Goal: Task Accomplishment & Management: Manage account settings

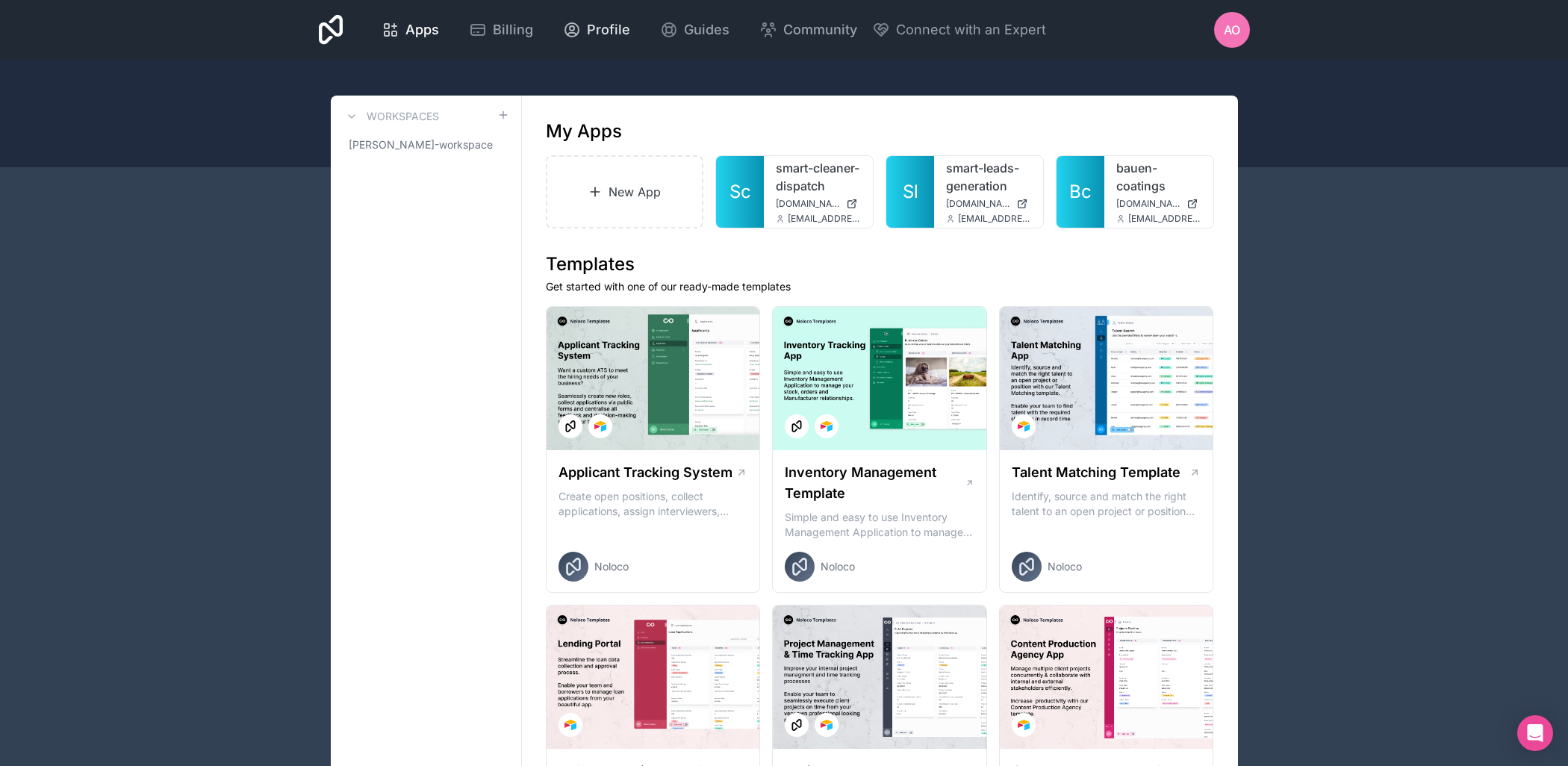
click at [587, 35] on span "Profile" at bounding box center [608, 29] width 43 height 21
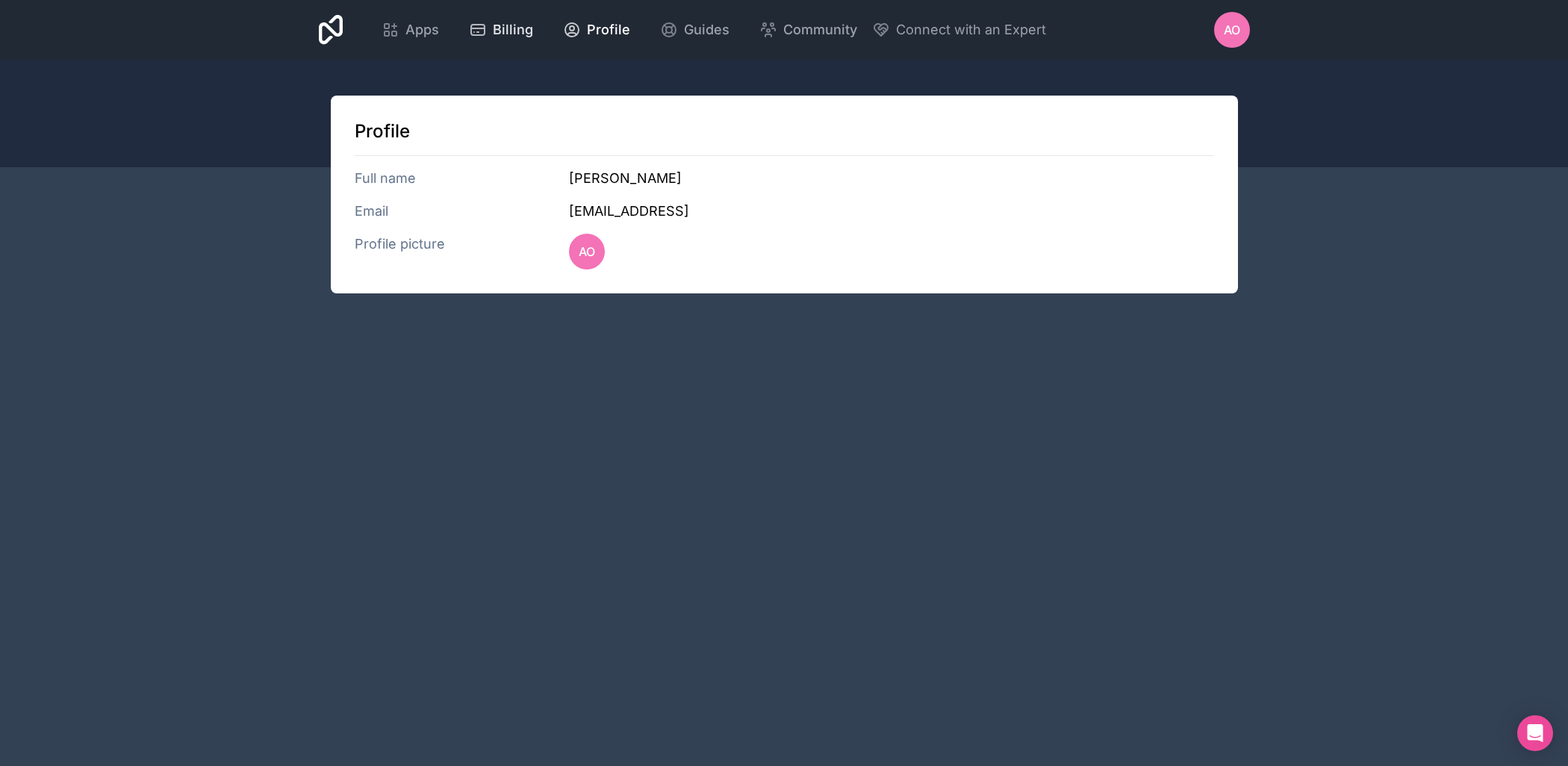
click at [513, 28] on span "Billing" at bounding box center [513, 29] width 40 height 21
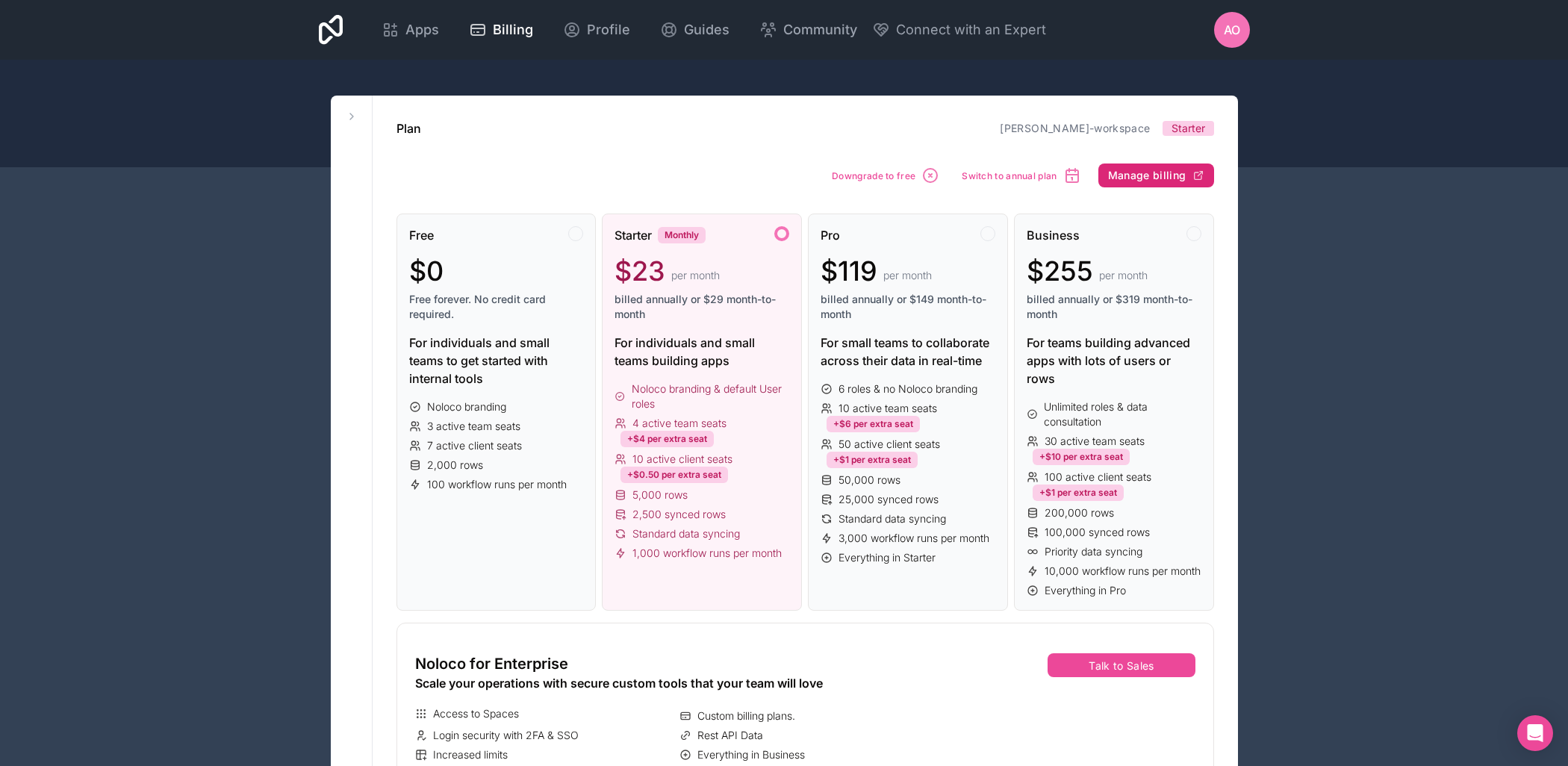
click at [1147, 178] on span "Manage billing" at bounding box center [1147, 175] width 79 height 13
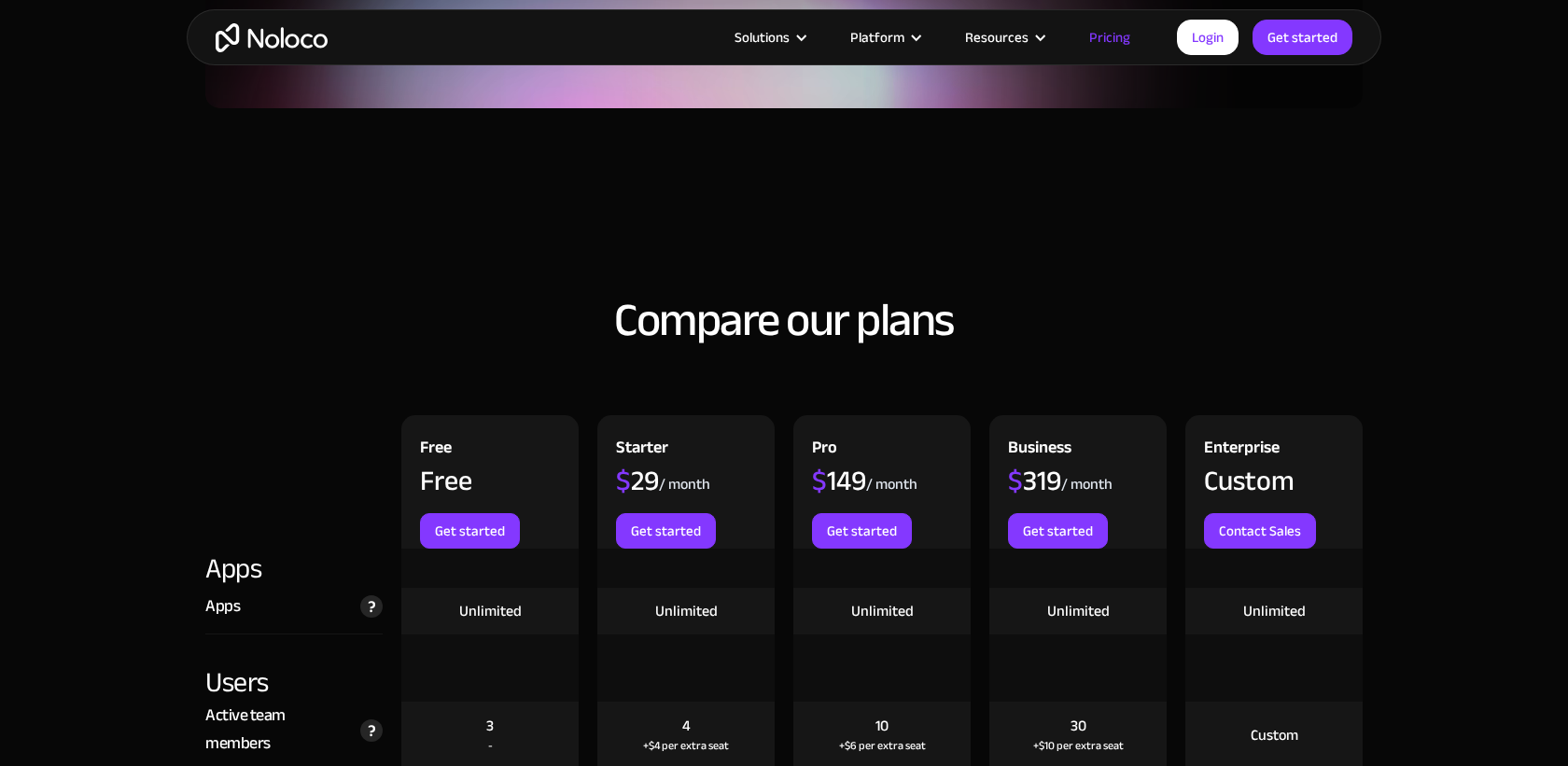
scroll to position [1710, 0]
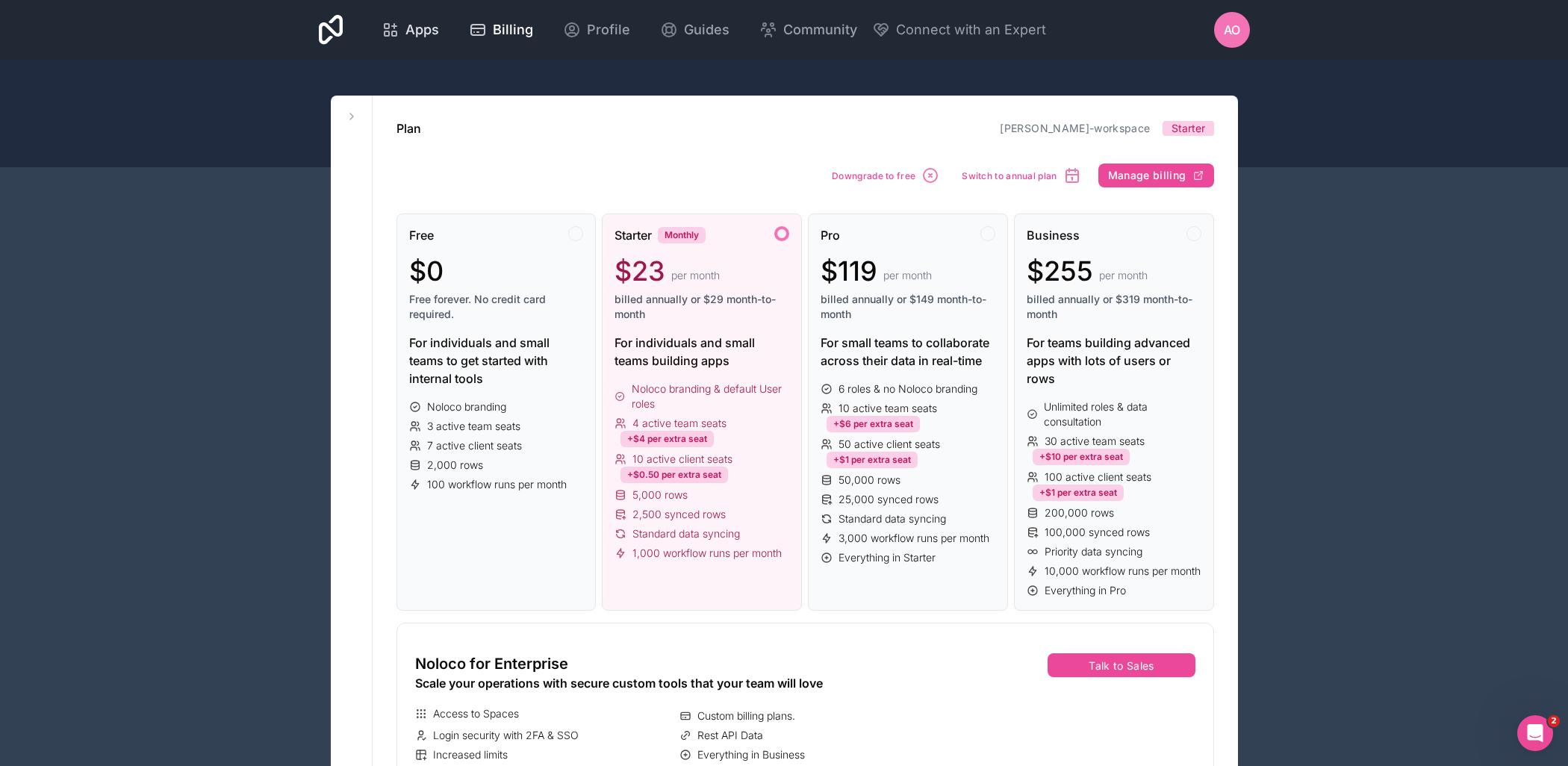
click at [404, 25] on div "Apps" at bounding box center [410, 29] width 58 height 21
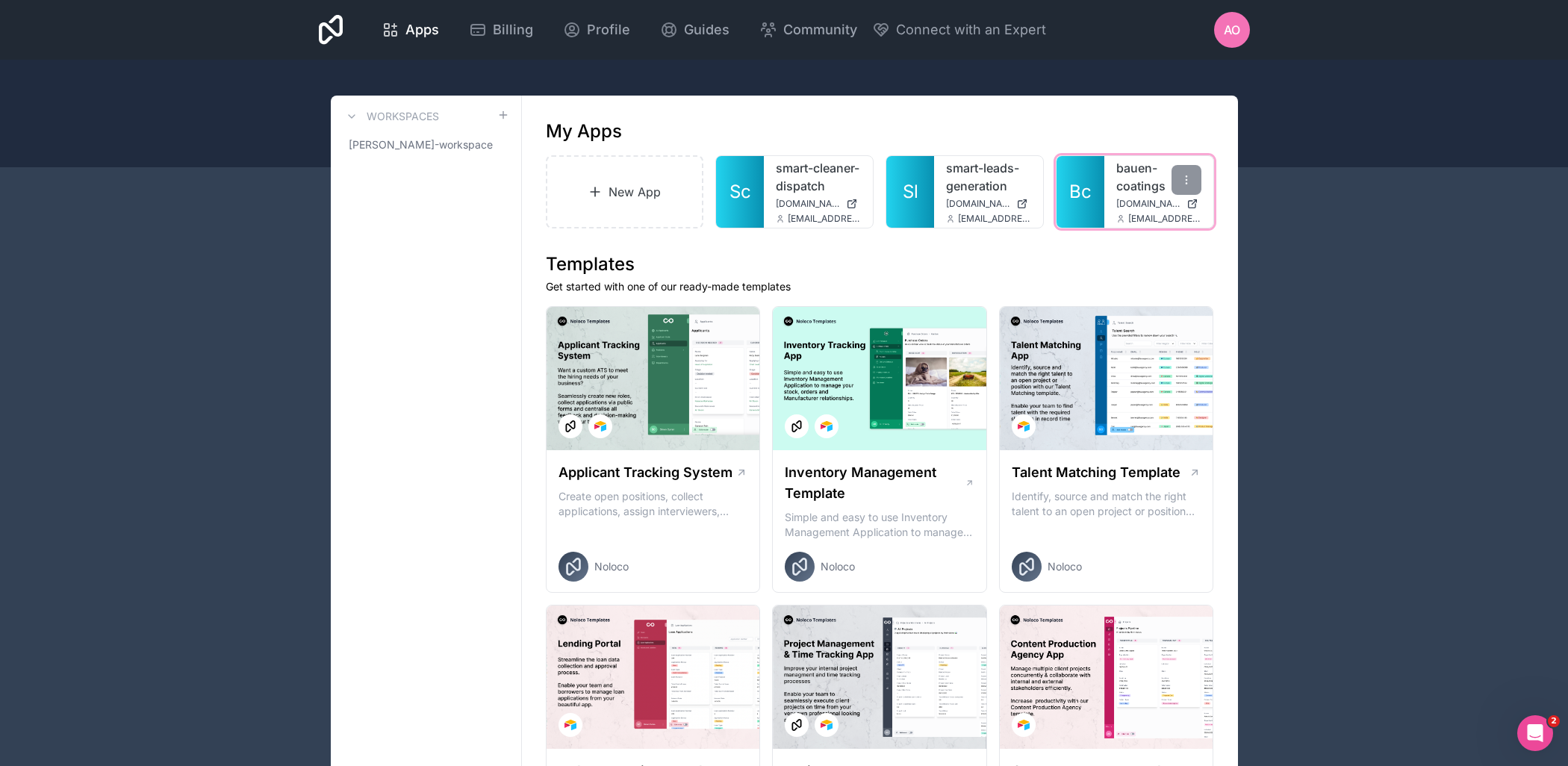
click at [1079, 204] on span "Bc" at bounding box center [1080, 192] width 22 height 24
